Goal: Information Seeking & Learning: Find specific fact

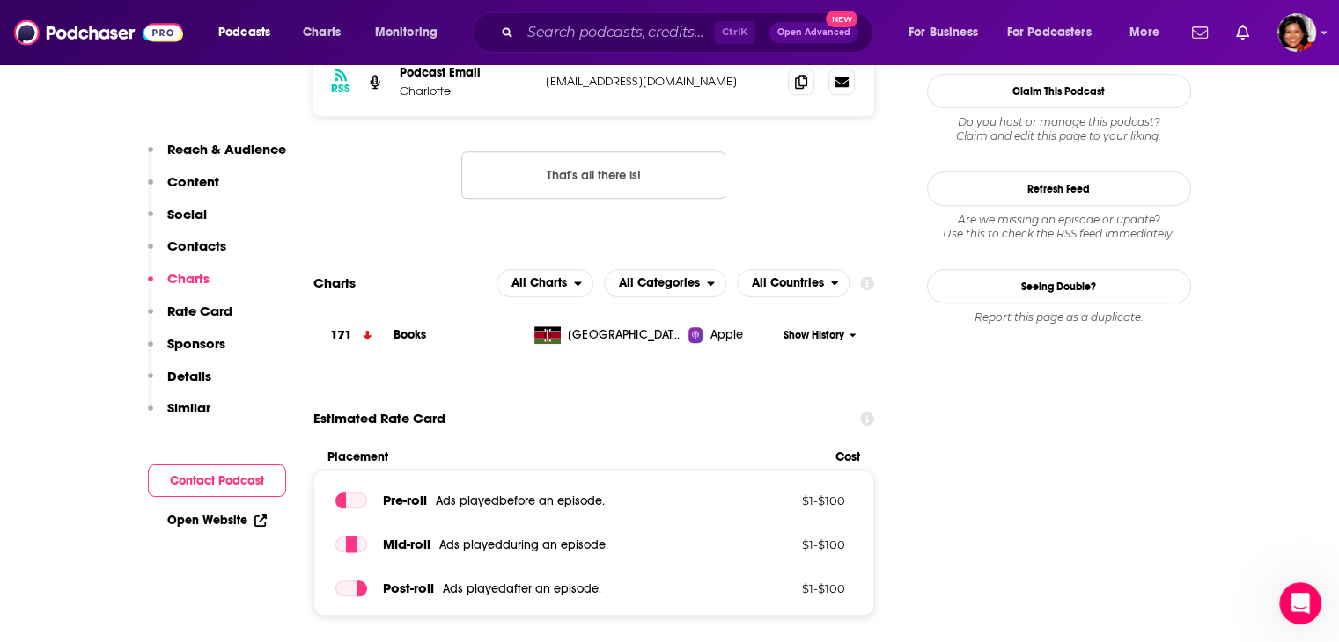
scroll to position [1426, 0]
click at [593, 29] on input "Search podcasts, credits, & more..." at bounding box center [617, 32] width 194 height 28
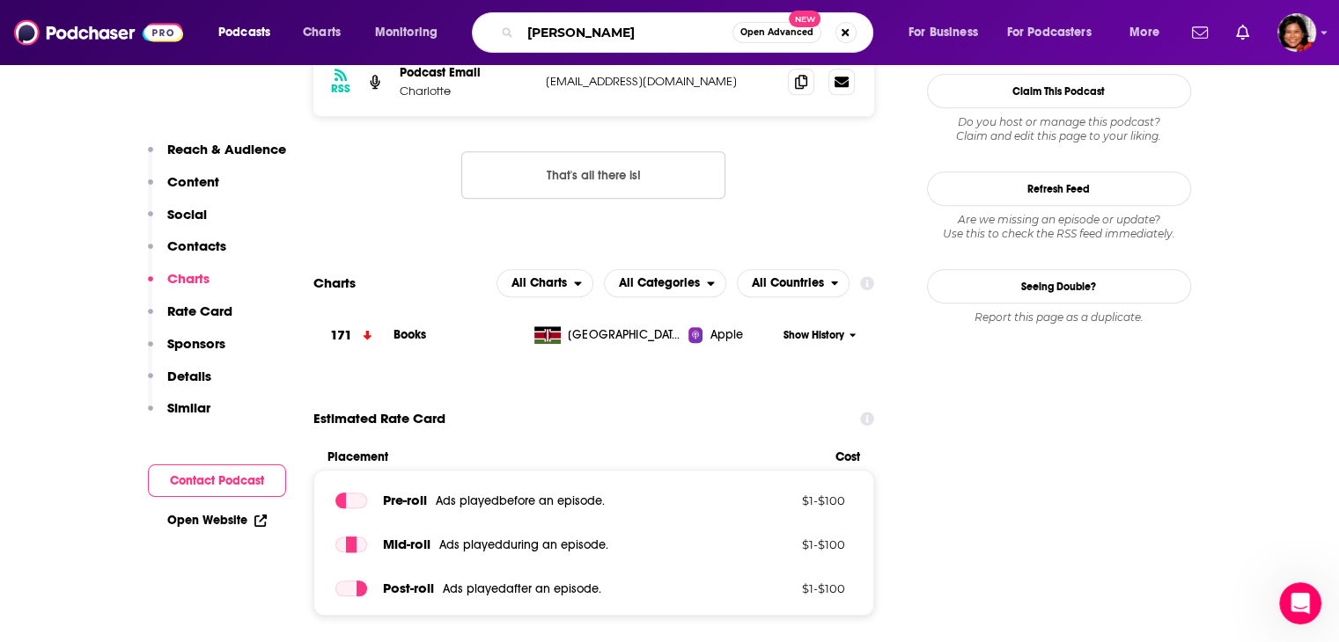
type input "[PERSON_NAME]"
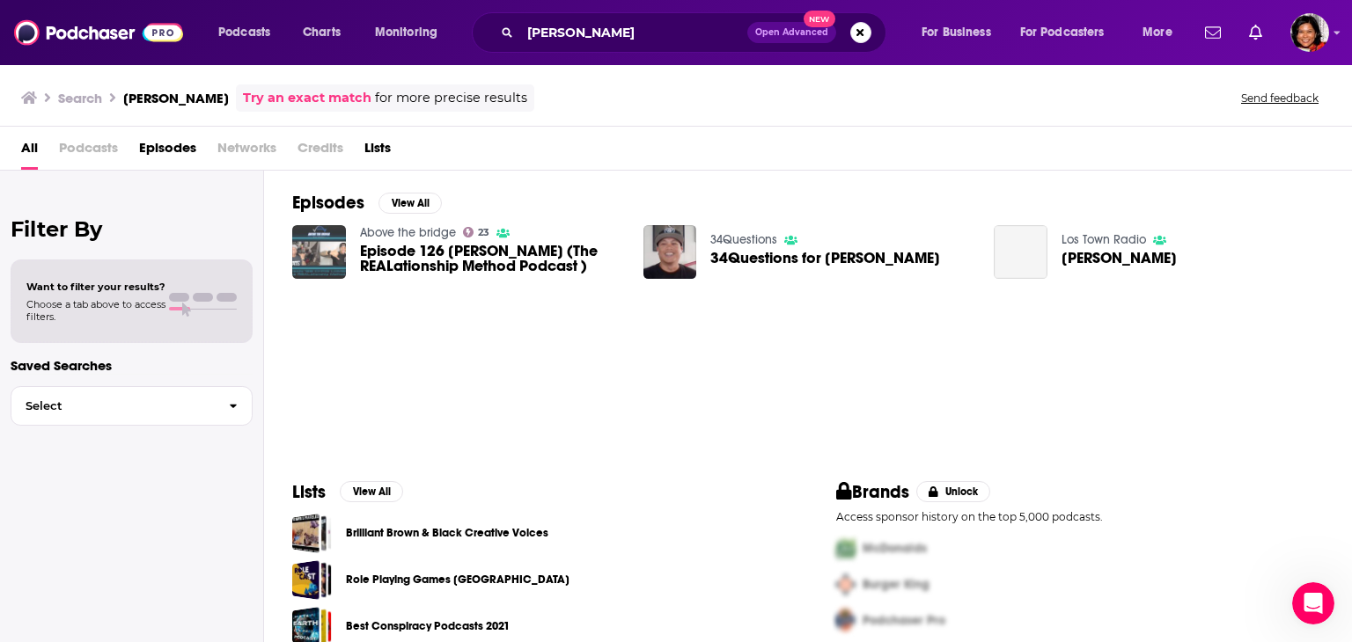
click at [316, 254] on img "Episode 126 CHRIS LOMBOY (The REALationship Method Podcast )" at bounding box center [319, 252] width 54 height 54
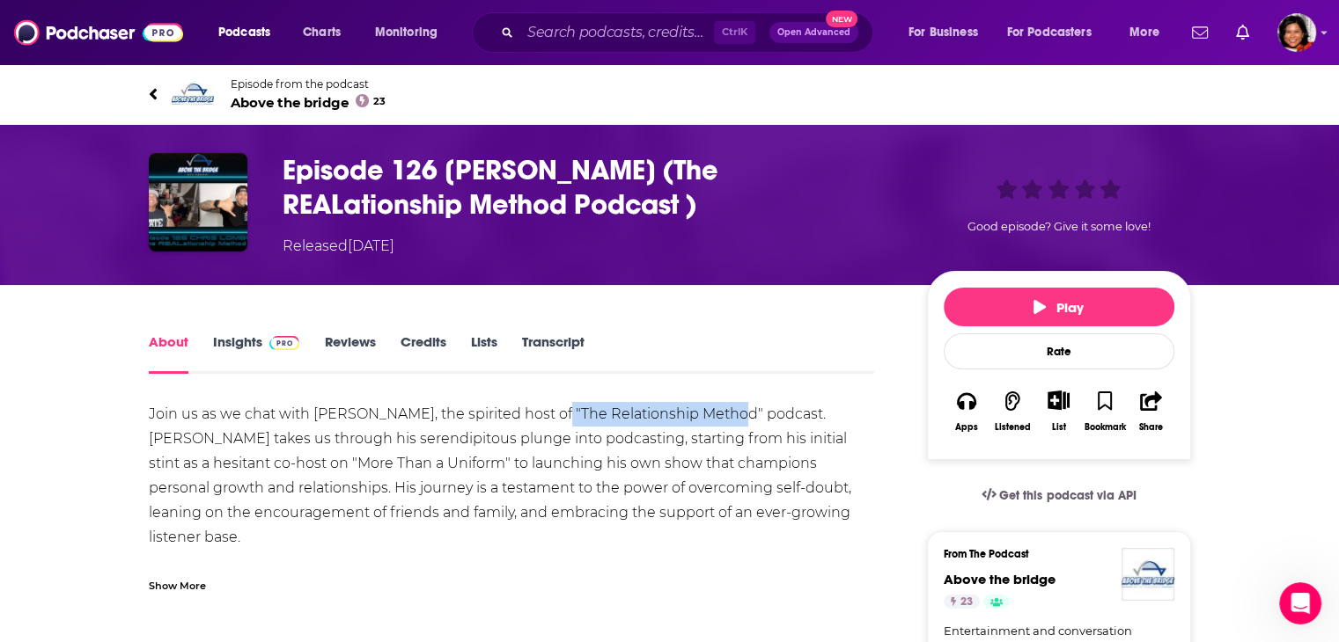
drag, startPoint x: 556, startPoint y: 415, endPoint x: 729, endPoint y: 416, distance: 172.5
click at [729, 416] on div "Join us as we chat with [PERSON_NAME], the spirited host of "The Relationship M…" at bounding box center [512, 648] width 726 height 493
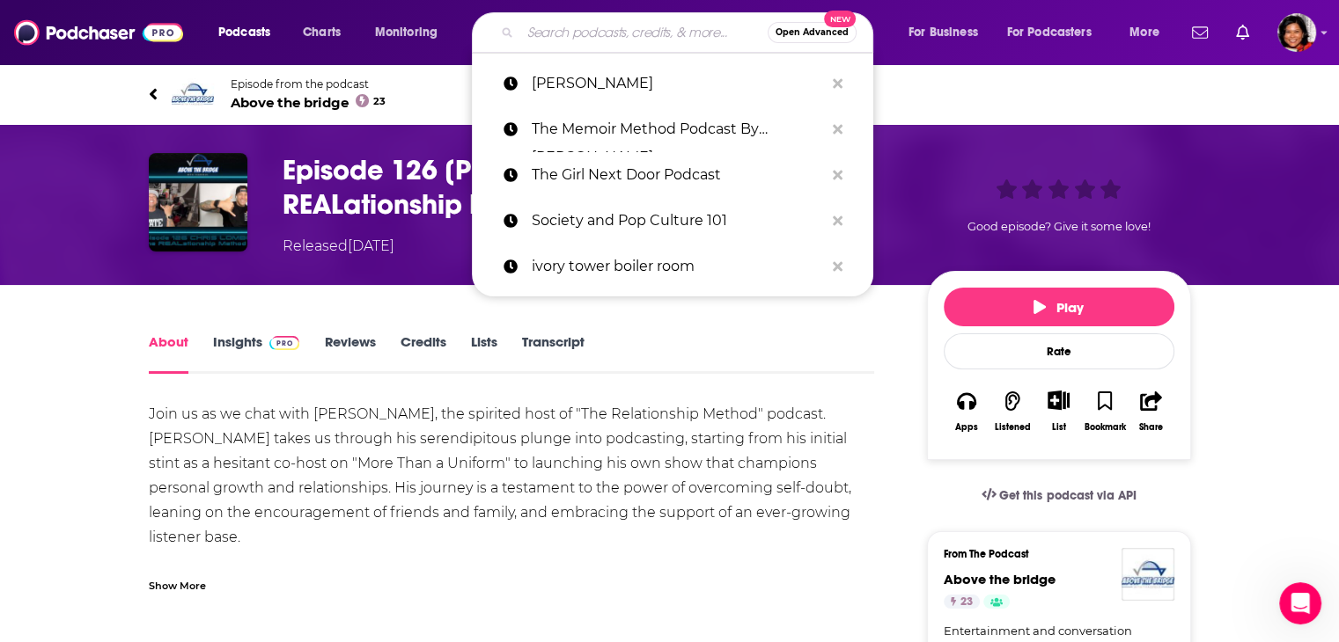
click at [570, 26] on input "Search podcasts, credits, & more..." at bounding box center [643, 32] width 247 height 28
paste input ""The Relationship Method"
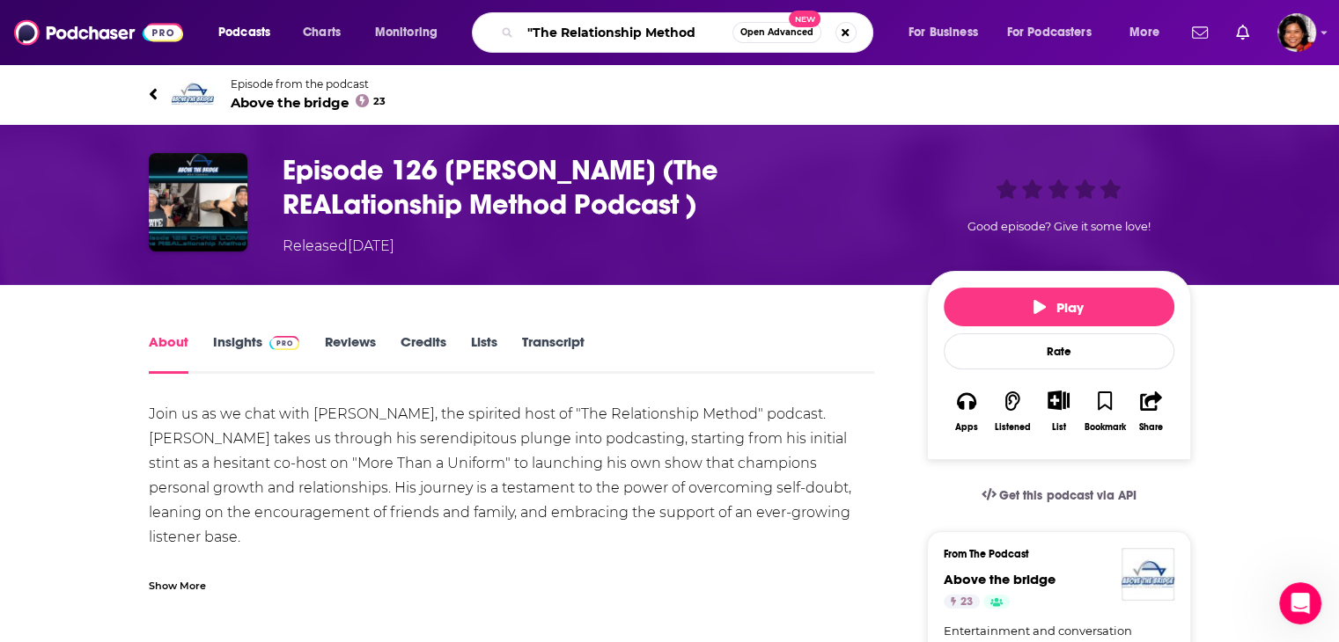
click at [532, 32] on input ""The Relationship Method" at bounding box center [626, 32] width 212 height 28
type input "The Relationship Method"
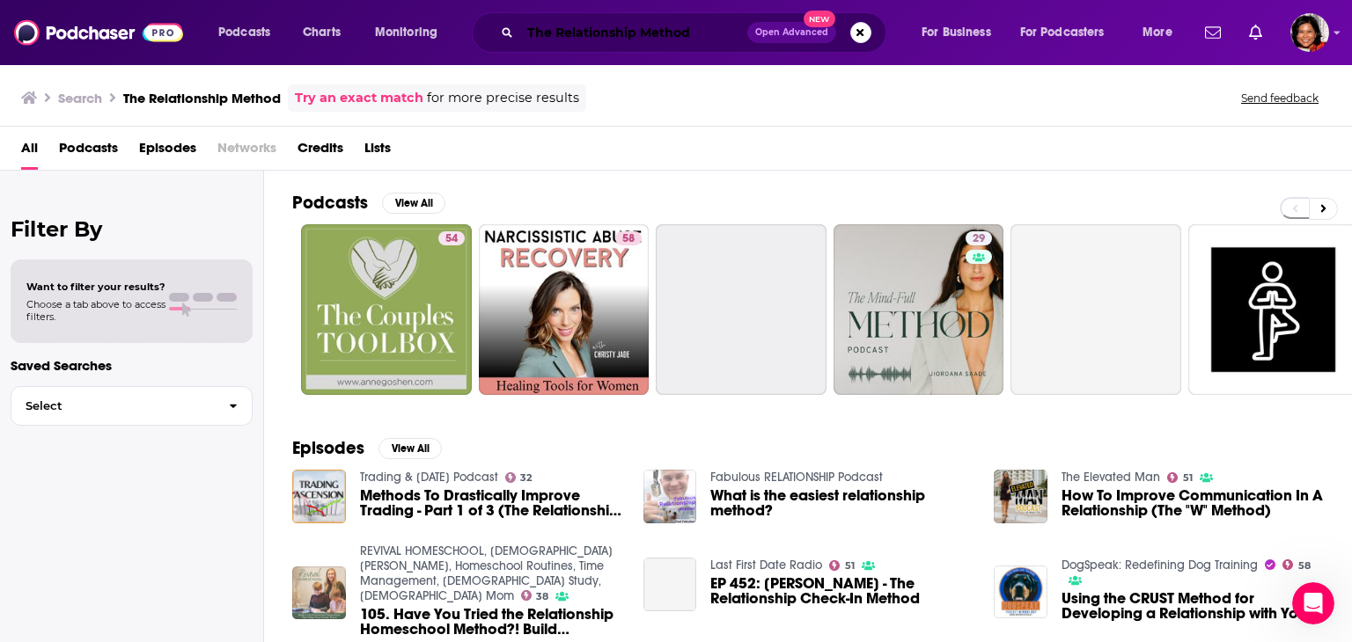
click at [723, 30] on input "The Relationship Method" at bounding box center [633, 32] width 227 height 28
